Goal: Register for event/course

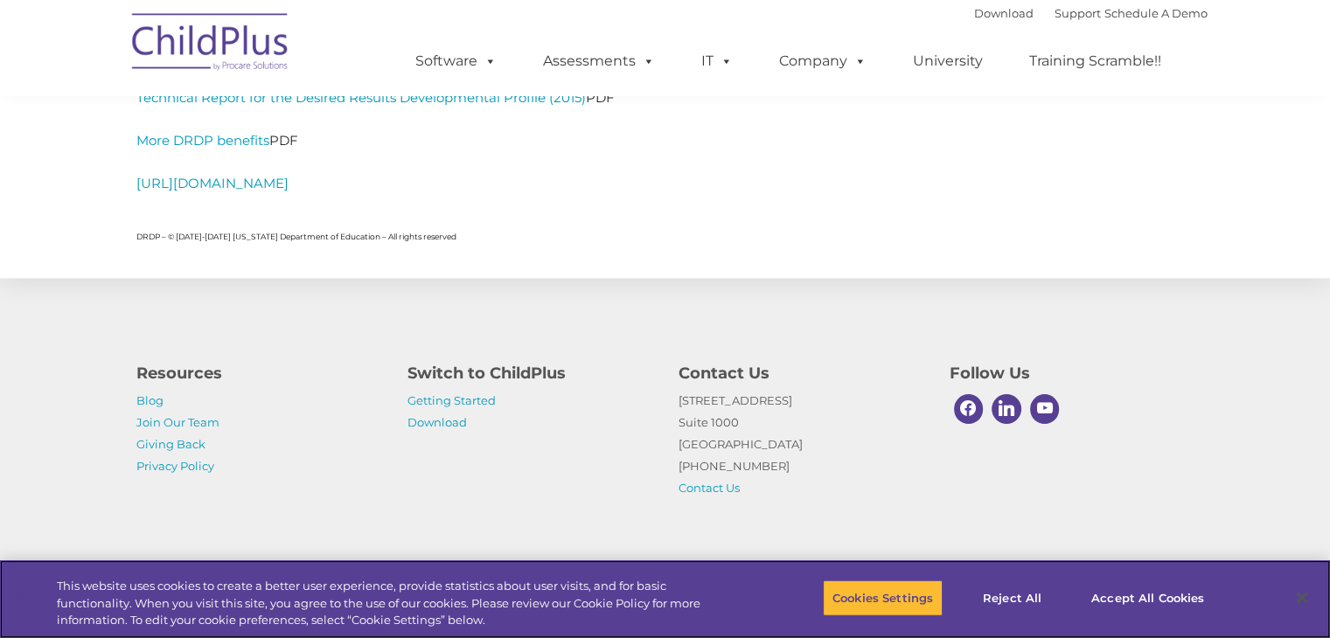
scroll to position [8125, 0]
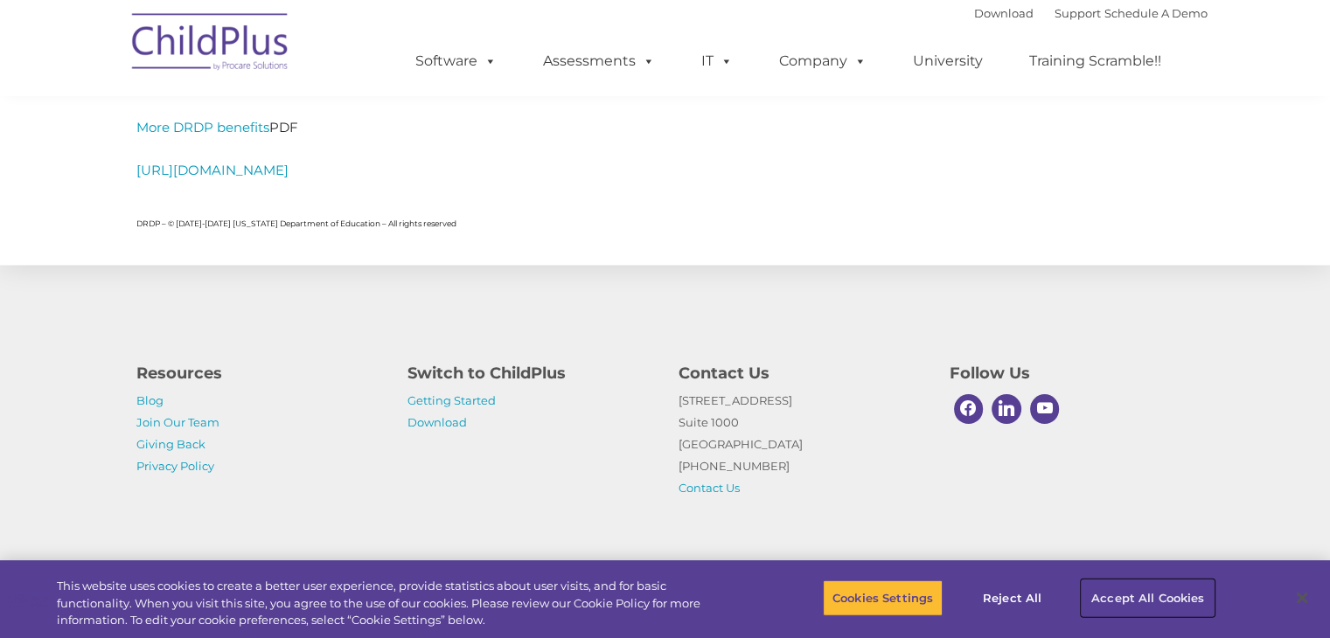
click at [1118, 594] on button "Accept All Cookies" at bounding box center [1147, 598] width 132 height 37
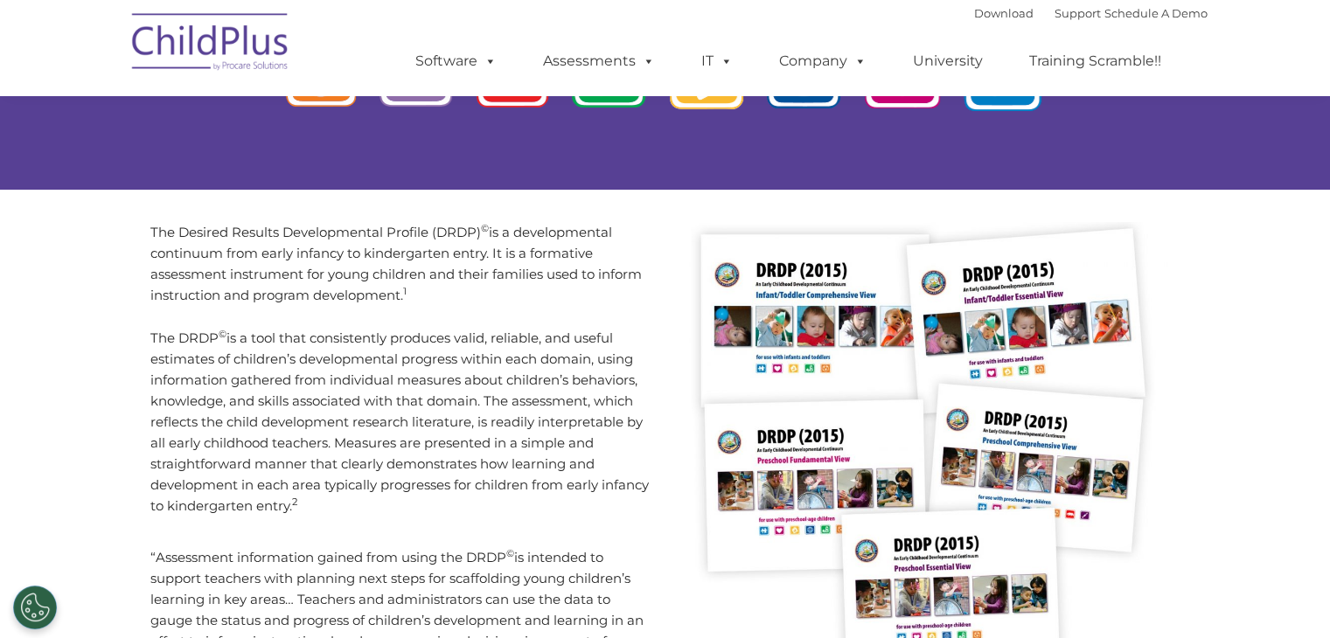
scroll to position [0, 0]
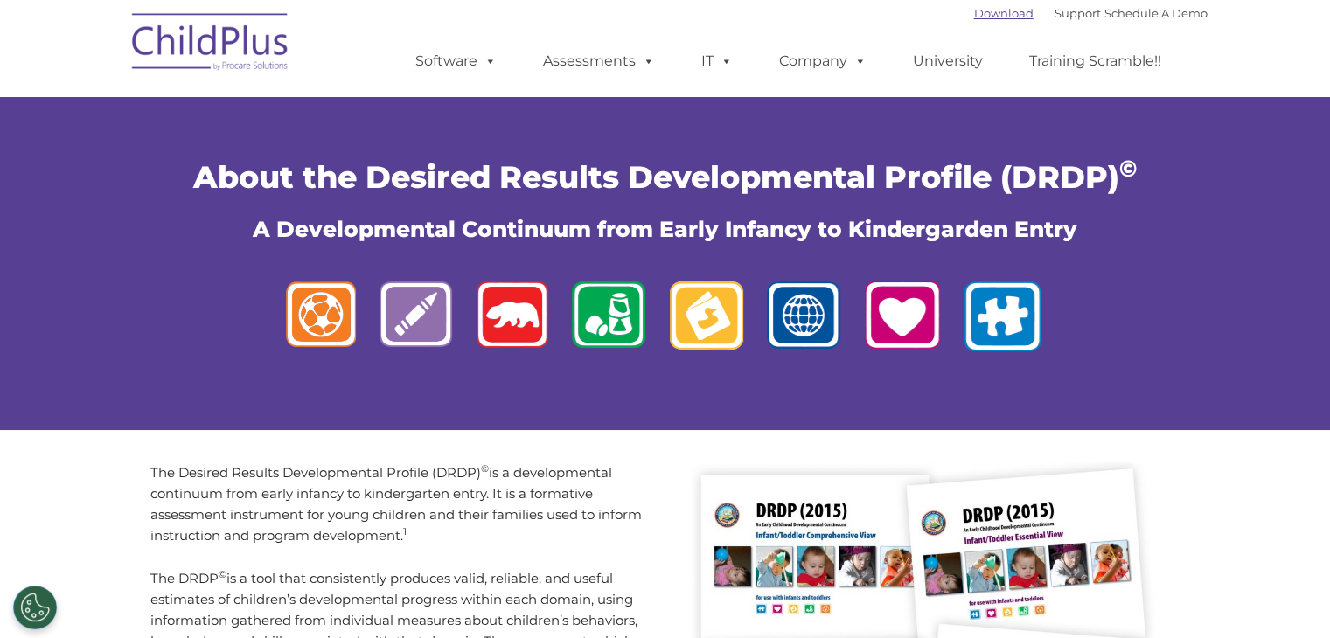
click at [974, 8] on link "Download" at bounding box center [1003, 13] width 59 height 14
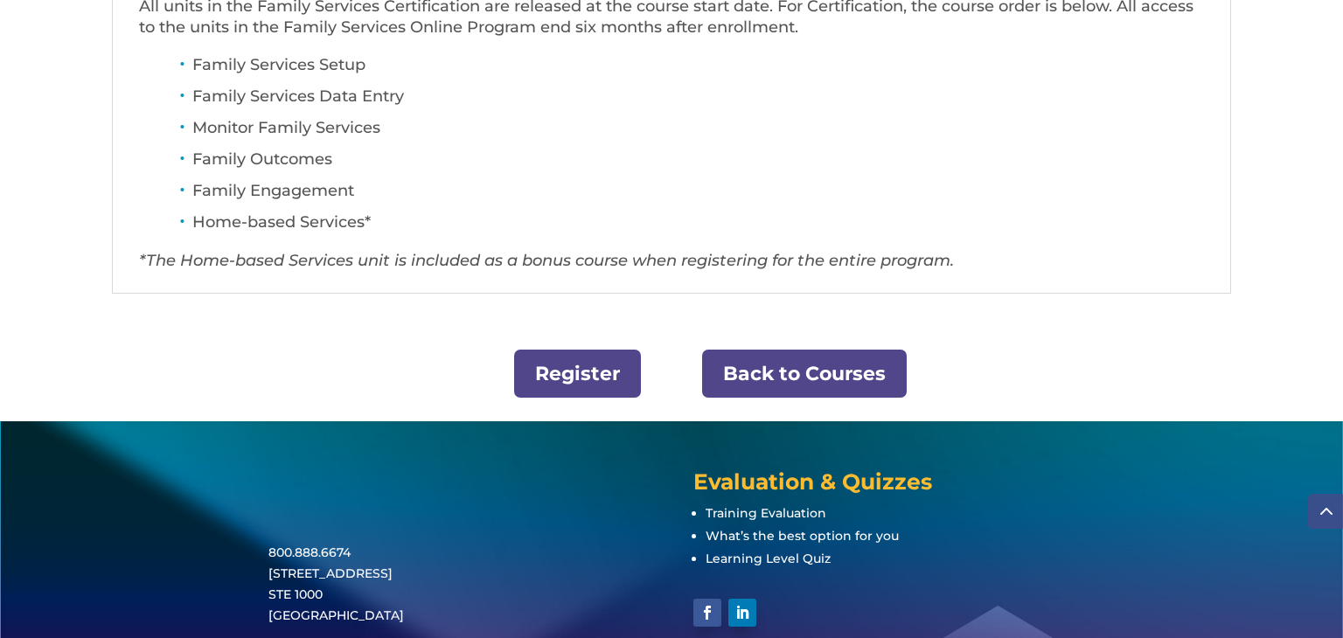
scroll to position [748, 0]
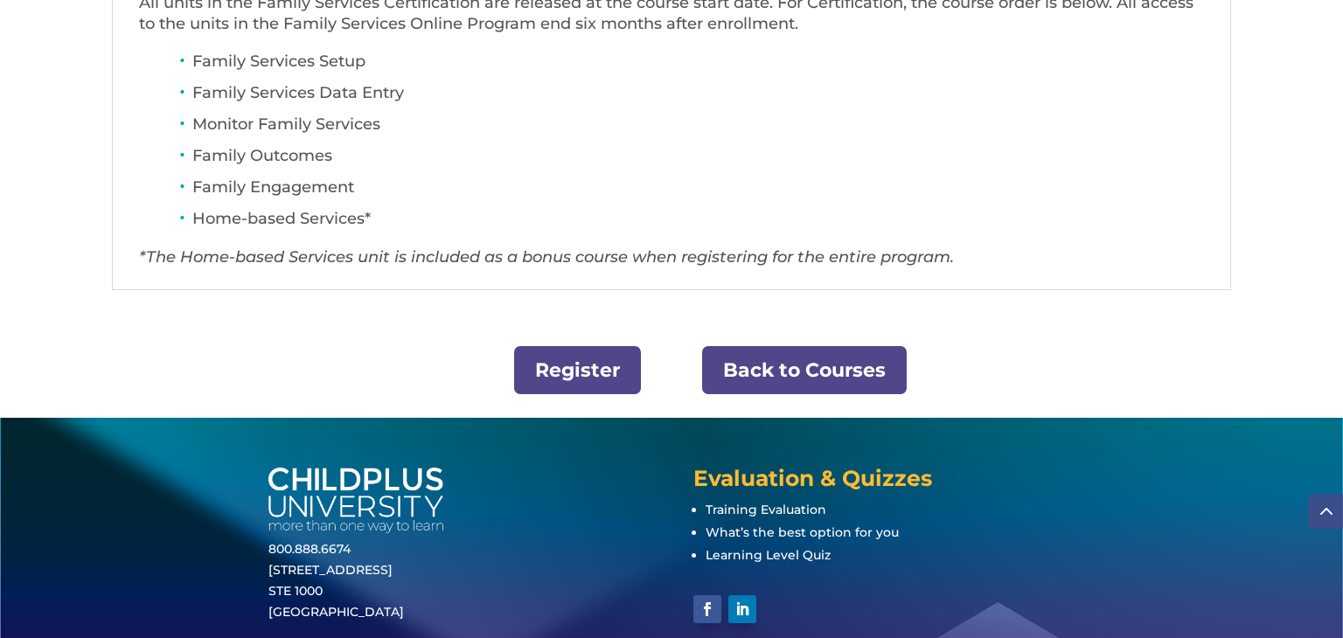
click at [583, 368] on link "Register" at bounding box center [577, 370] width 127 height 48
click at [756, 377] on link "Back to Courses" at bounding box center [804, 370] width 205 height 48
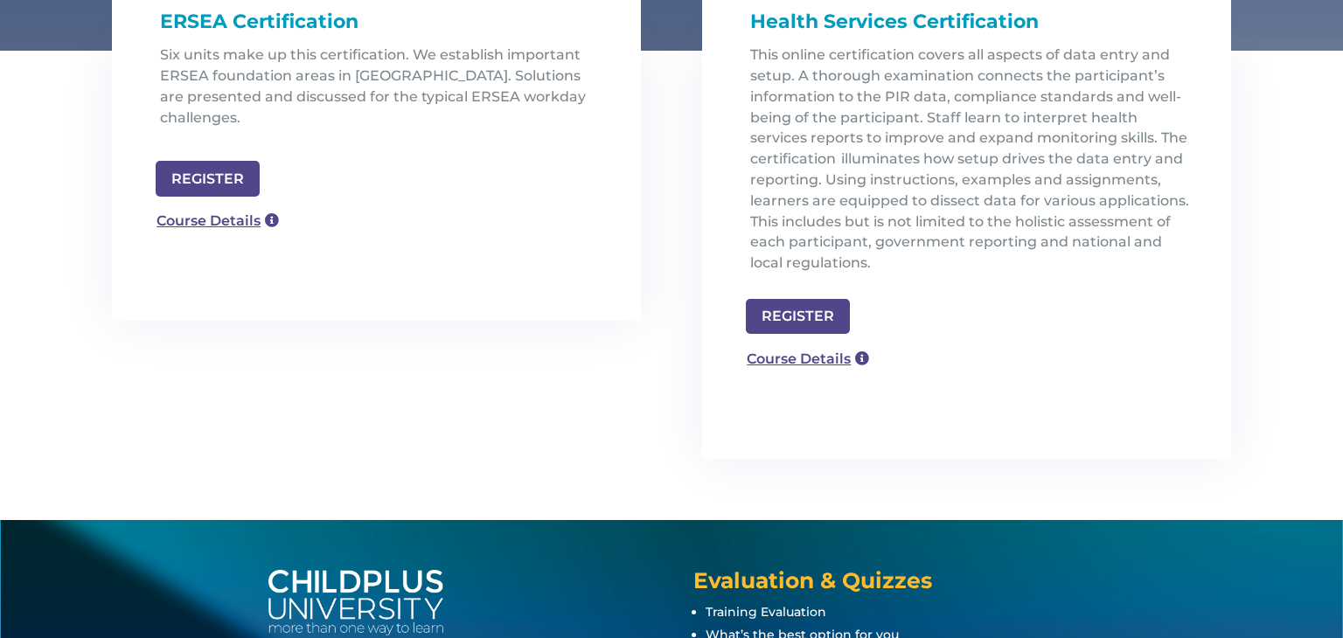
scroll to position [618, 0]
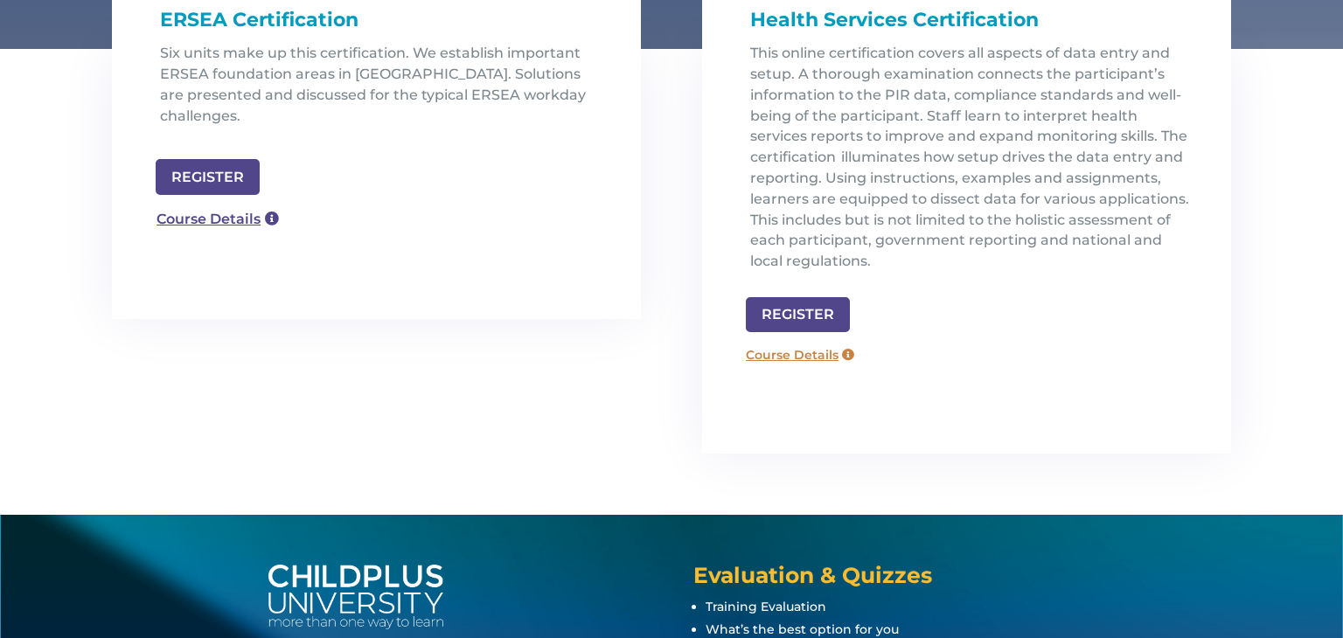
click at [803, 348] on link "Course Details" at bounding box center [800, 355] width 126 height 28
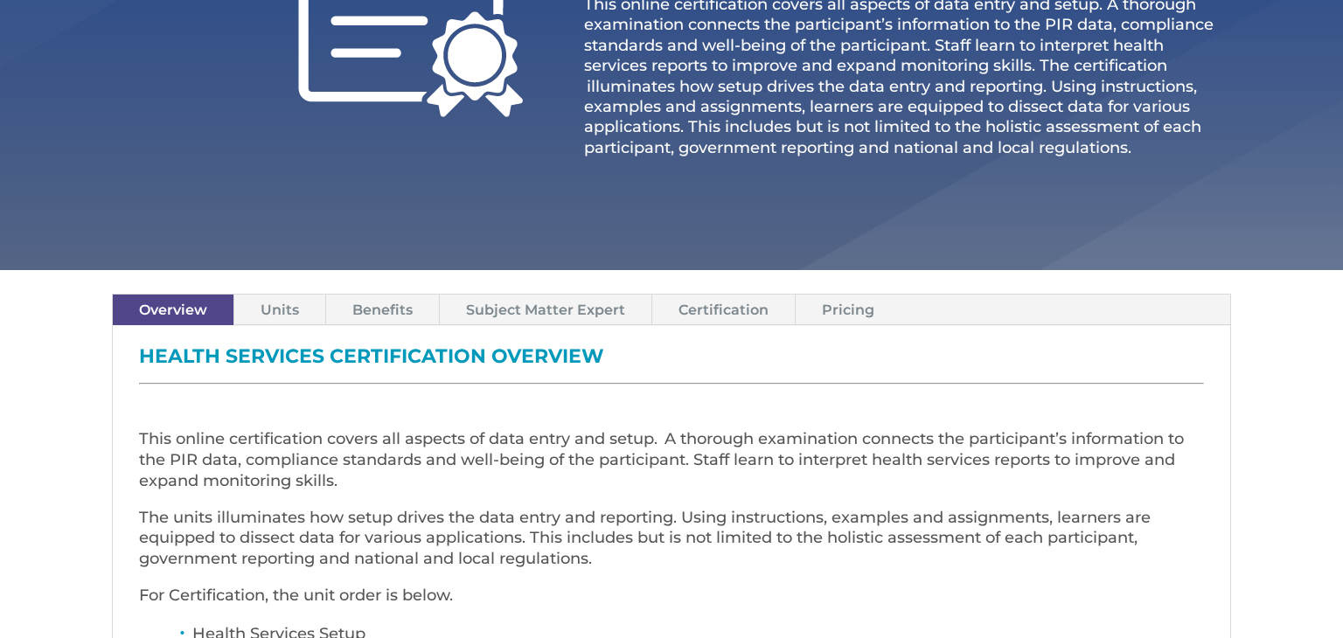
scroll to position [364, 0]
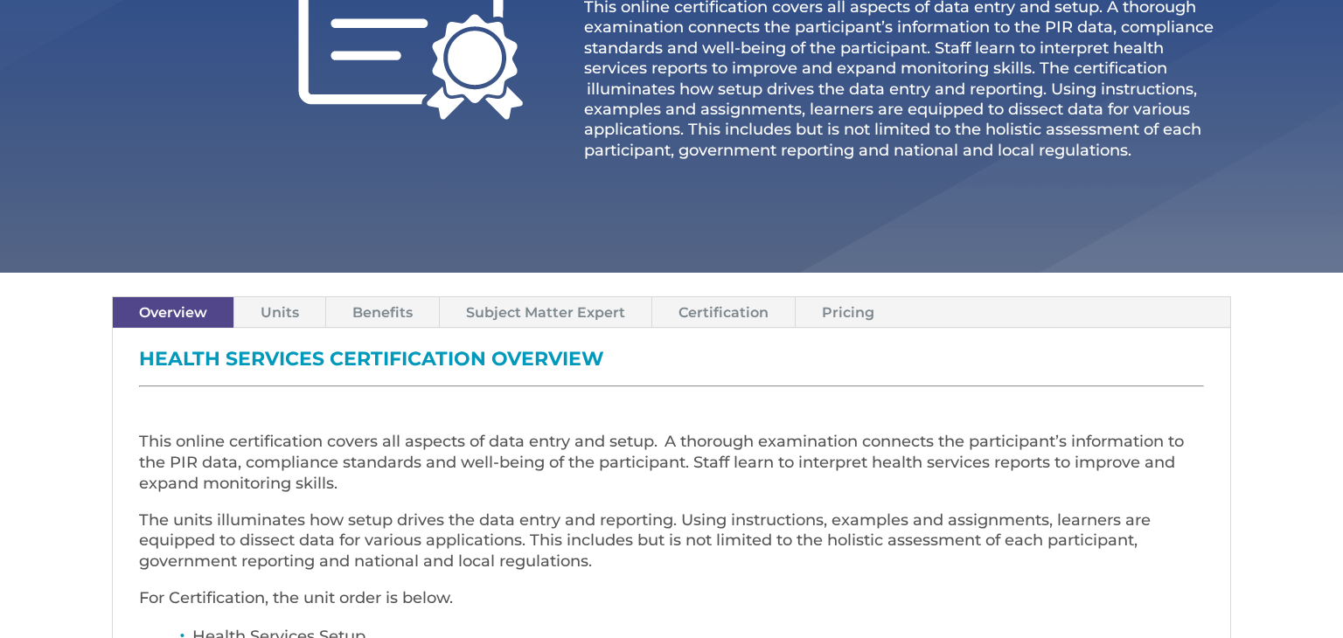
click at [748, 302] on link "Certification" at bounding box center [723, 312] width 143 height 31
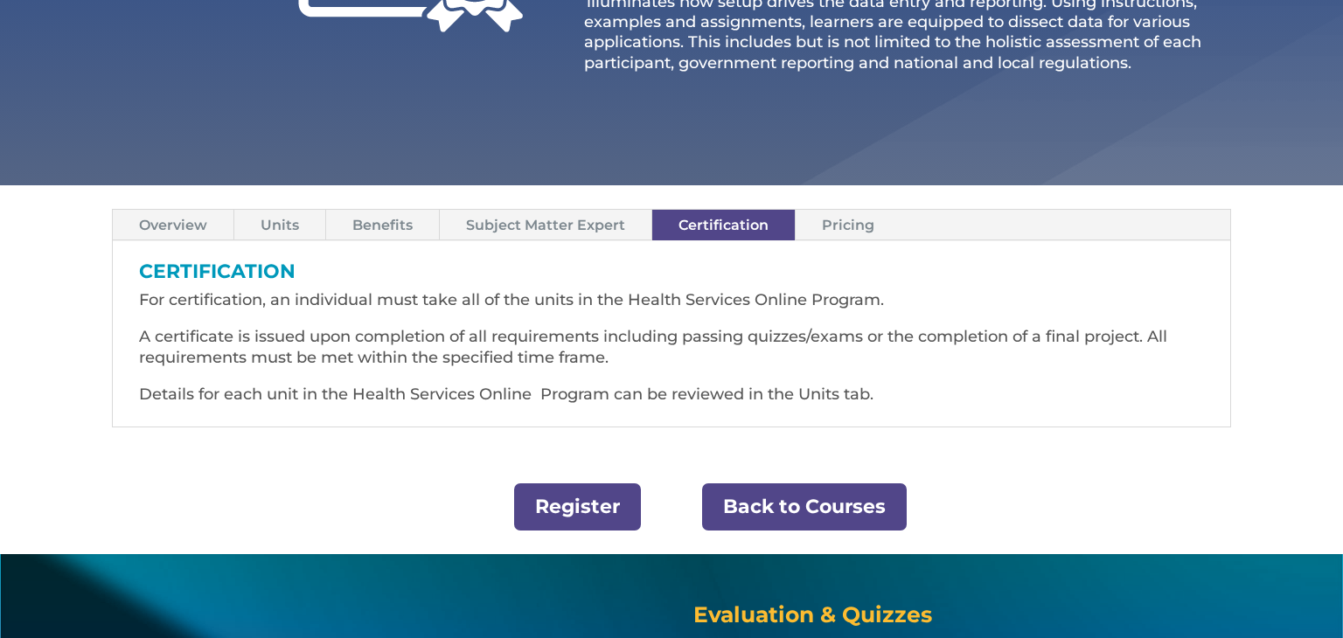
scroll to position [452, 0]
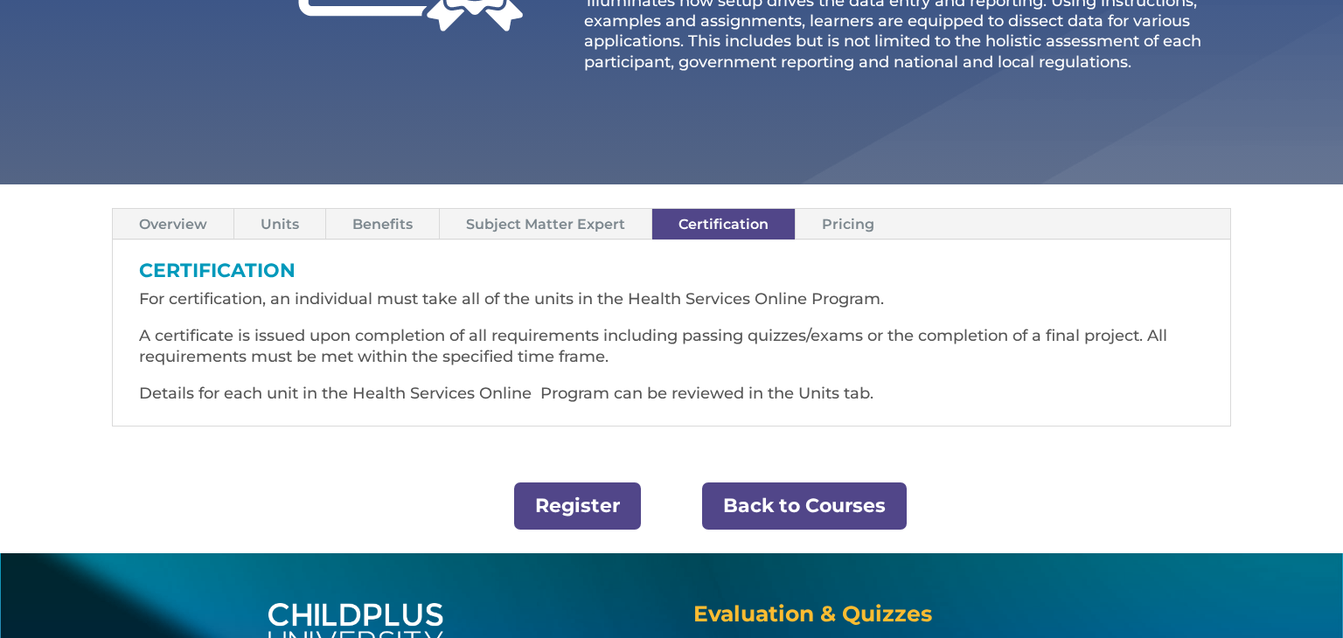
click at [827, 228] on link "Pricing" at bounding box center [848, 224] width 105 height 31
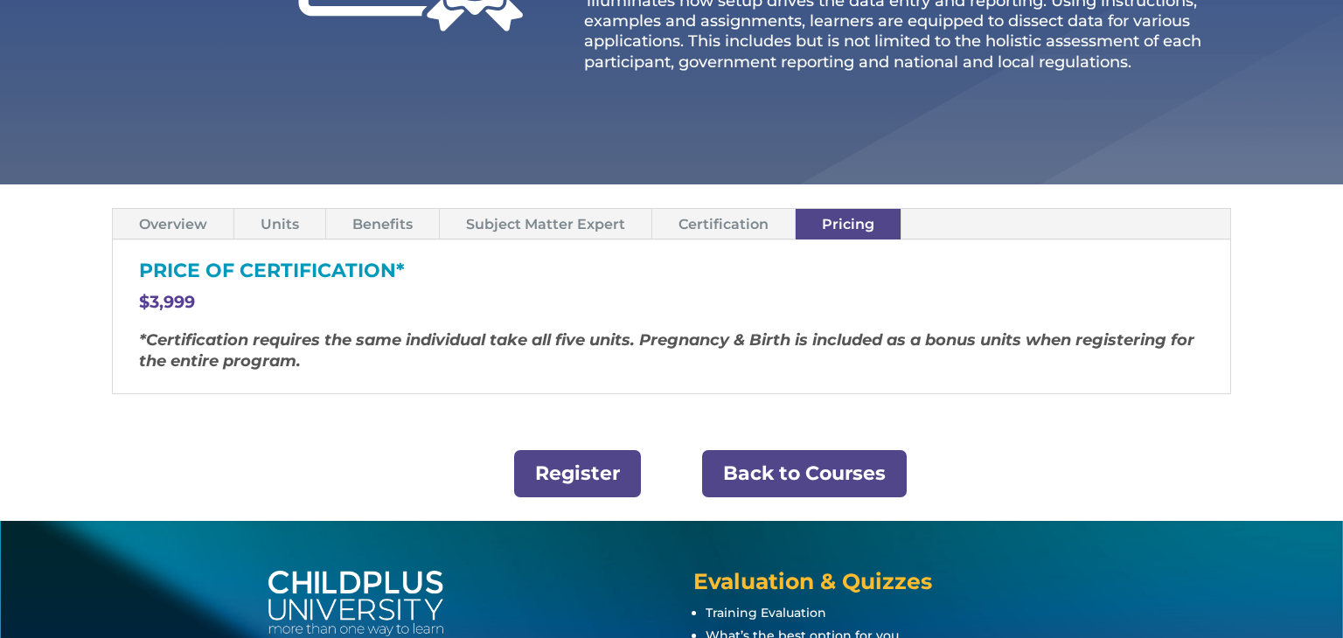
click at [729, 476] on link "Back to Courses" at bounding box center [804, 474] width 205 height 48
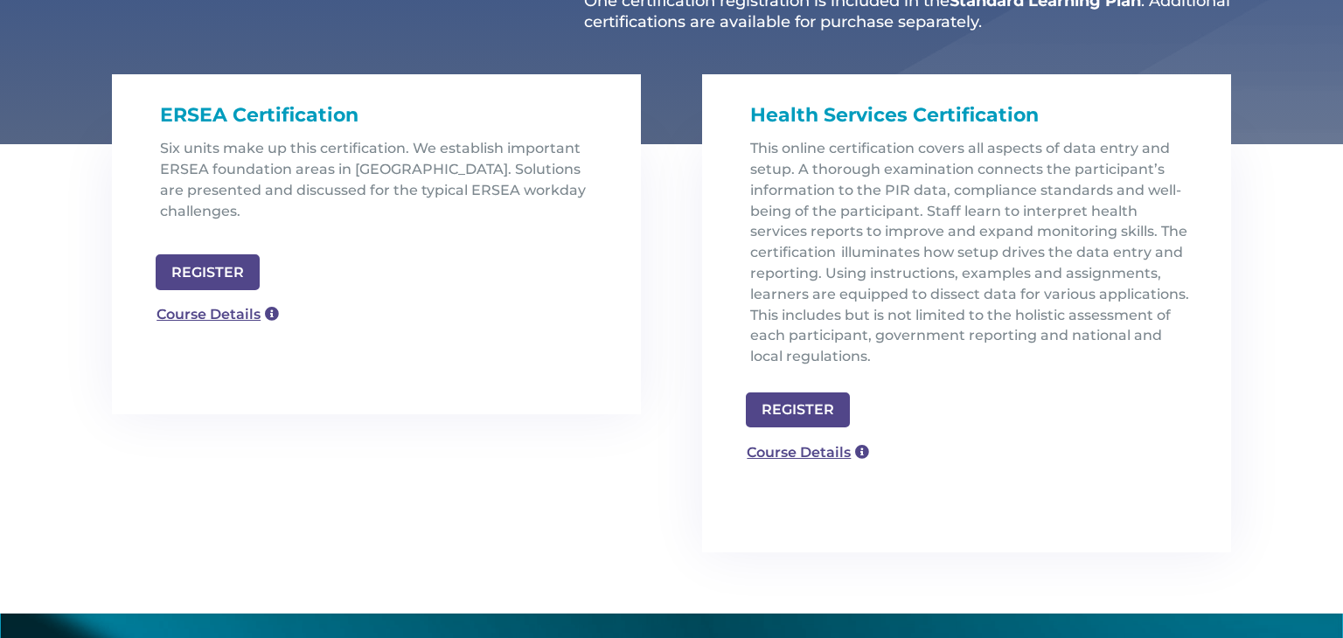
scroll to position [530, 0]
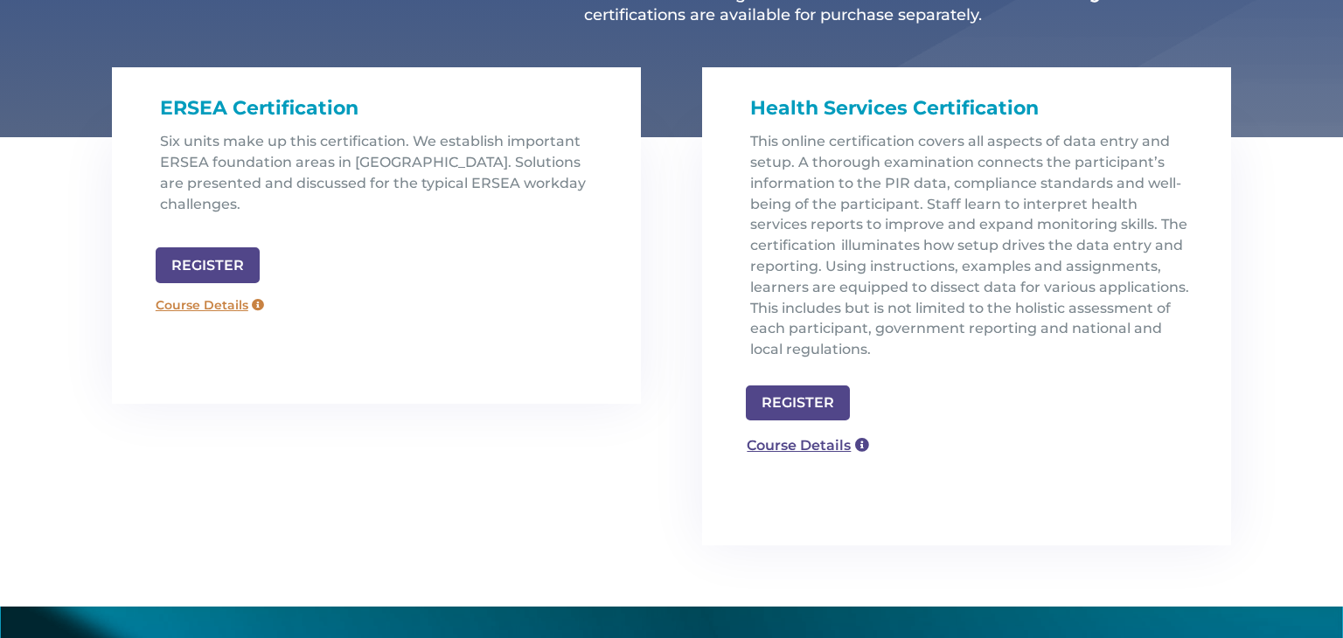
click at [192, 292] on link "Course Details" at bounding box center [210, 306] width 126 height 28
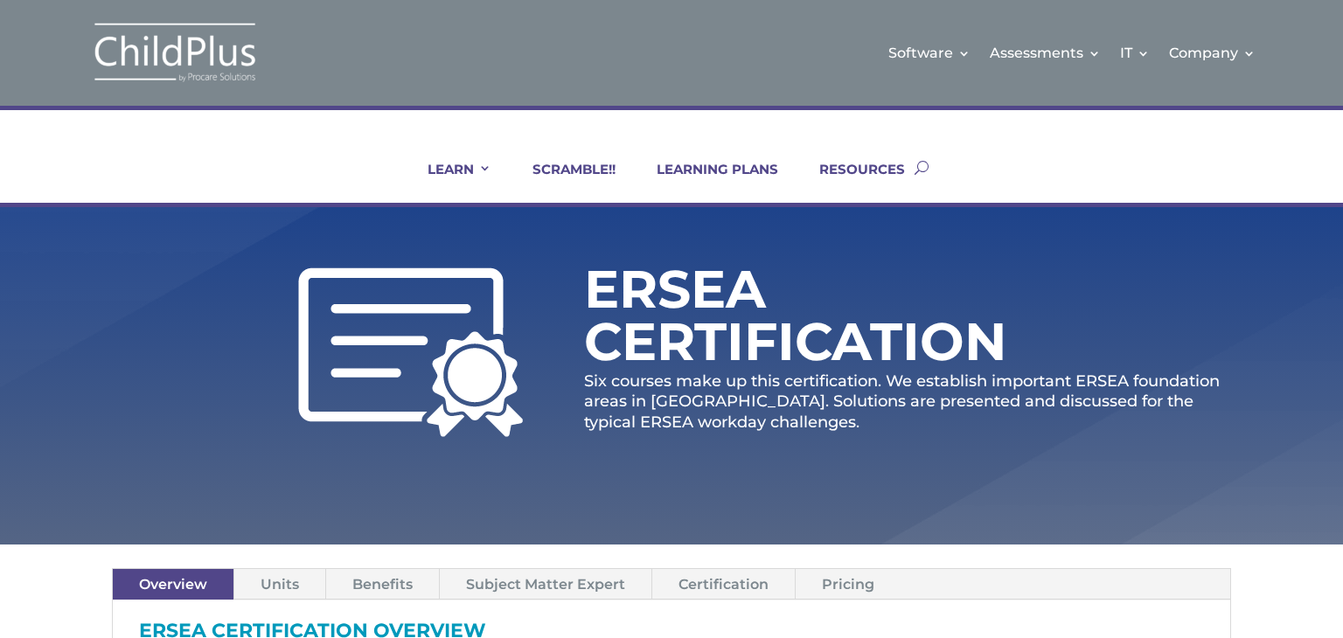
click at [845, 586] on link "Pricing" at bounding box center [848, 584] width 105 height 31
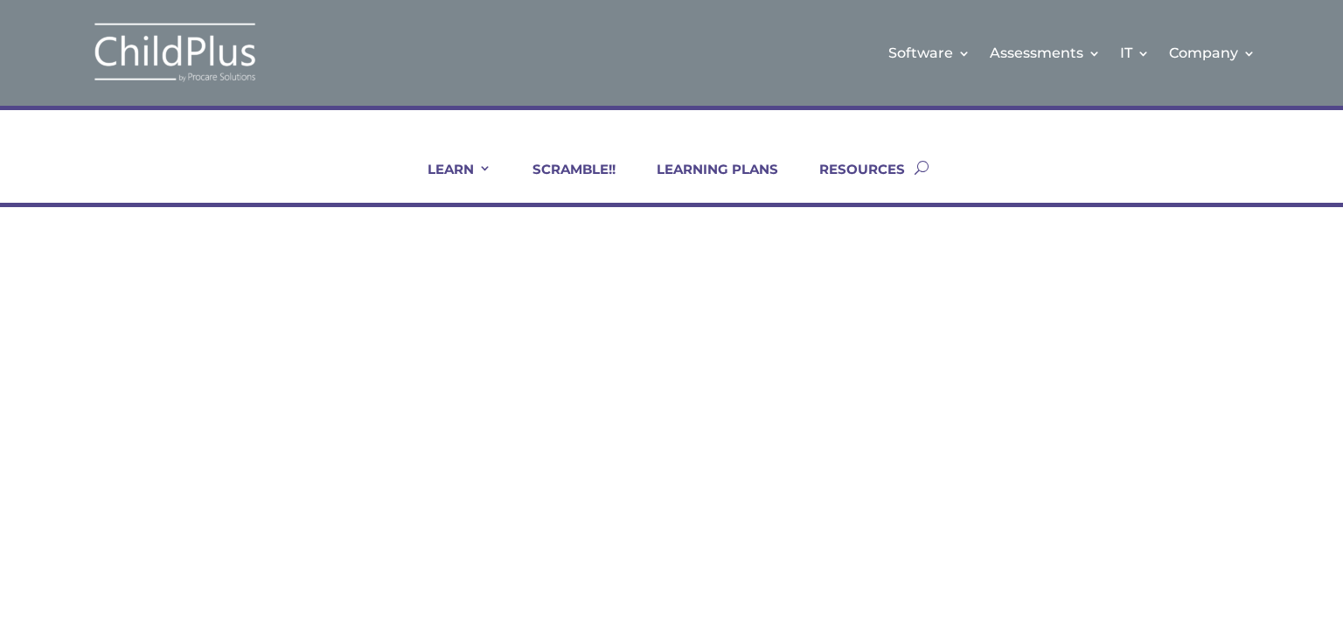
scroll to position [618, 0]
